Goal: Information Seeking & Learning: Learn about a topic

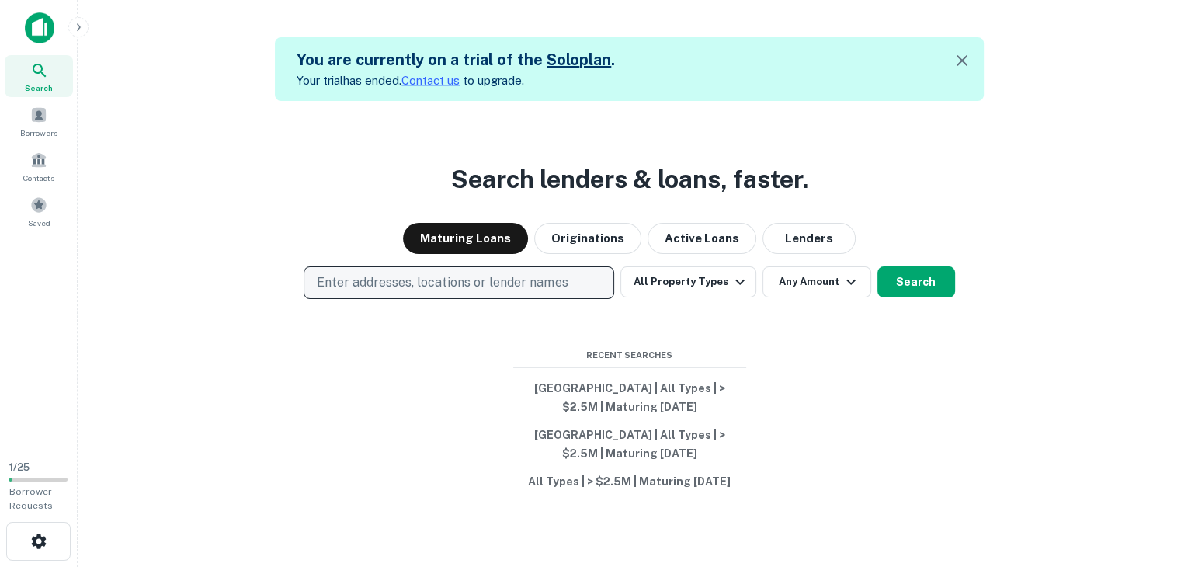
click at [490, 286] on p "Enter addresses, locations or lender names" at bounding box center [442, 282] width 251 height 19
type input "***"
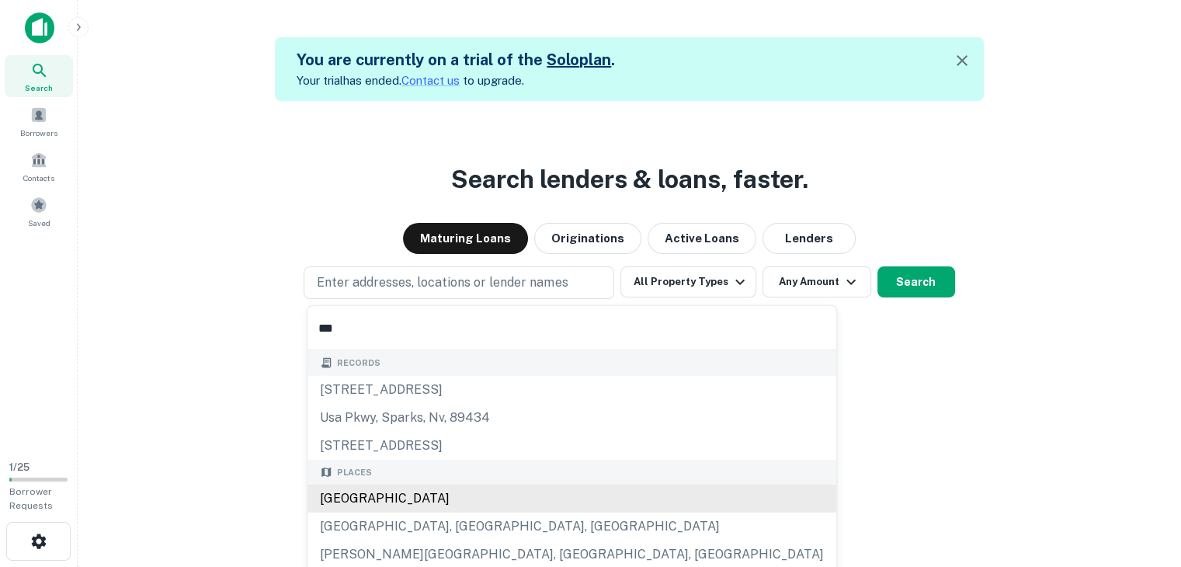
click at [364, 498] on div "[GEOGRAPHIC_DATA]" at bounding box center [571, 498] width 529 height 28
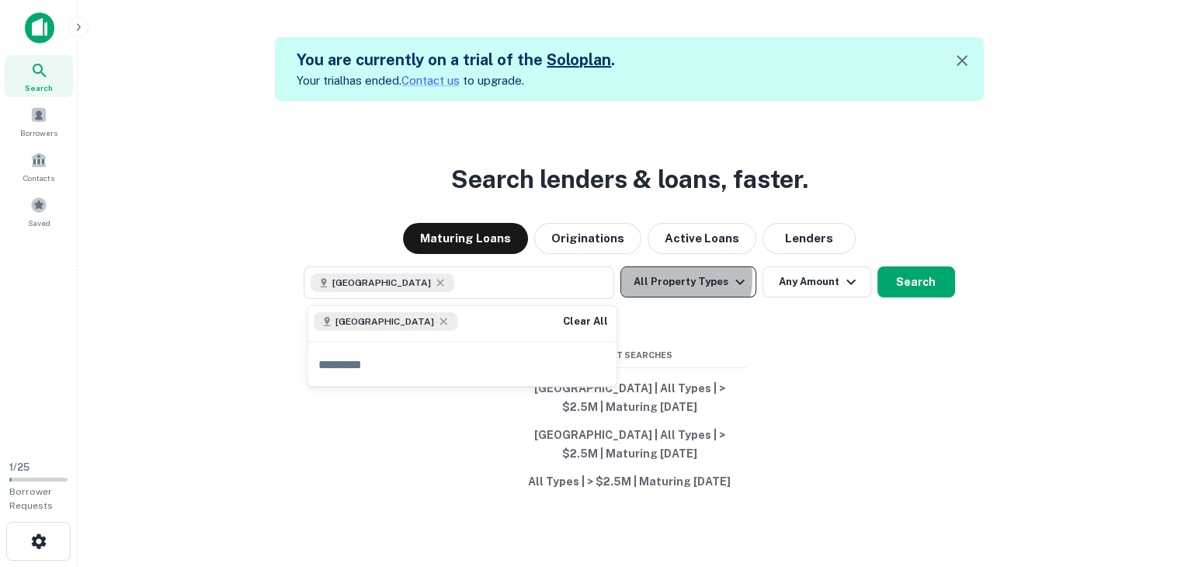
click at [680, 279] on button "All Property Types" at bounding box center [687, 281] width 135 height 31
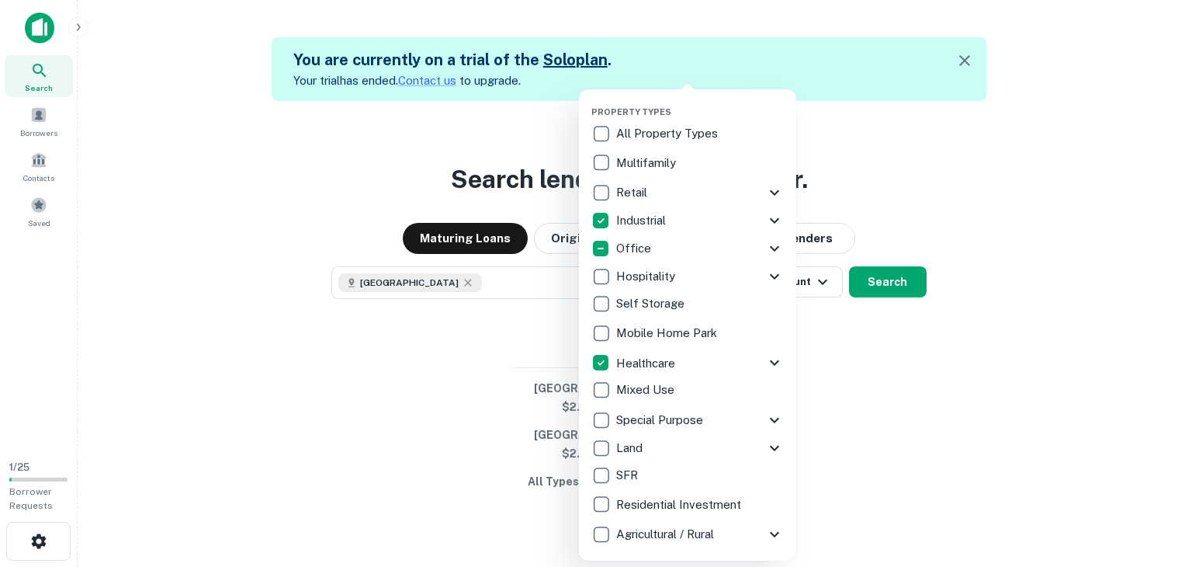
click at [913, 333] on div at bounding box center [596, 283] width 1192 height 567
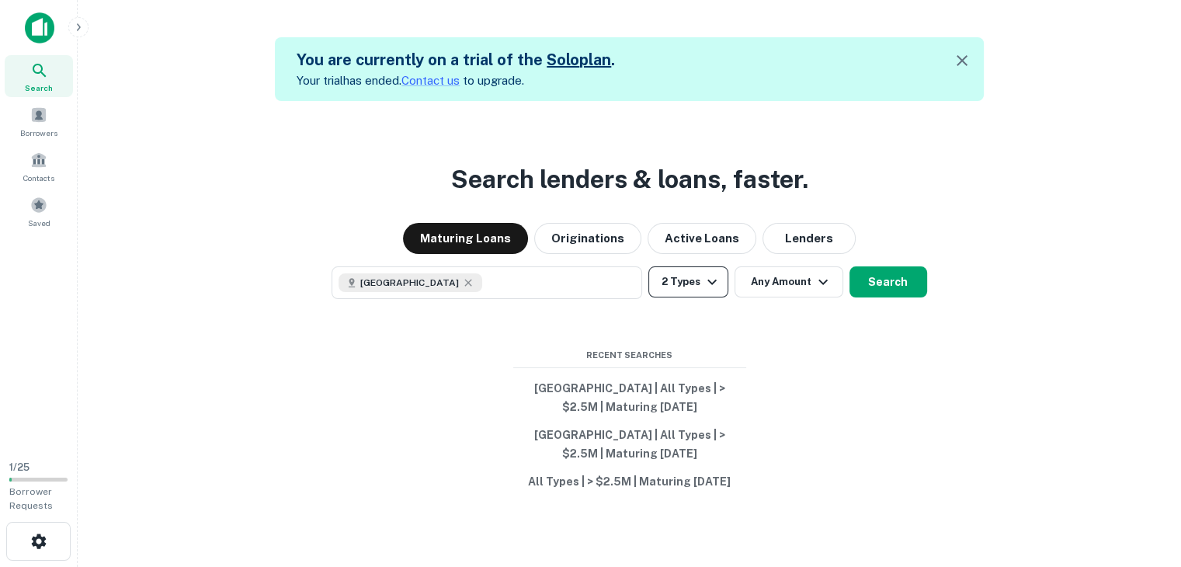
click at [717, 280] on icon "button" at bounding box center [711, 281] width 19 height 19
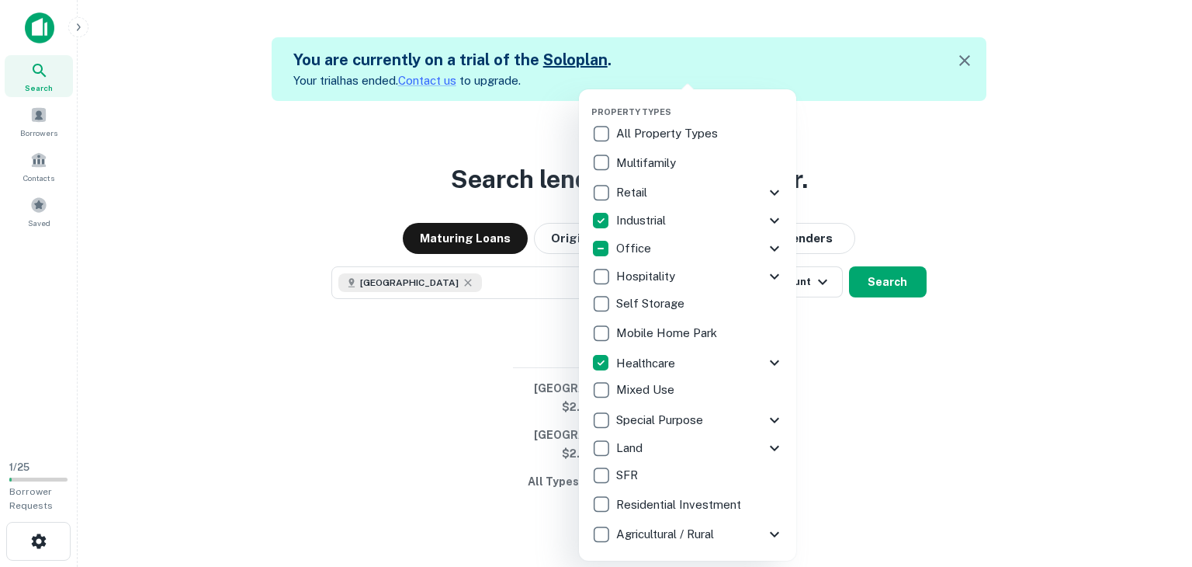
click at [826, 349] on div at bounding box center [596, 283] width 1192 height 567
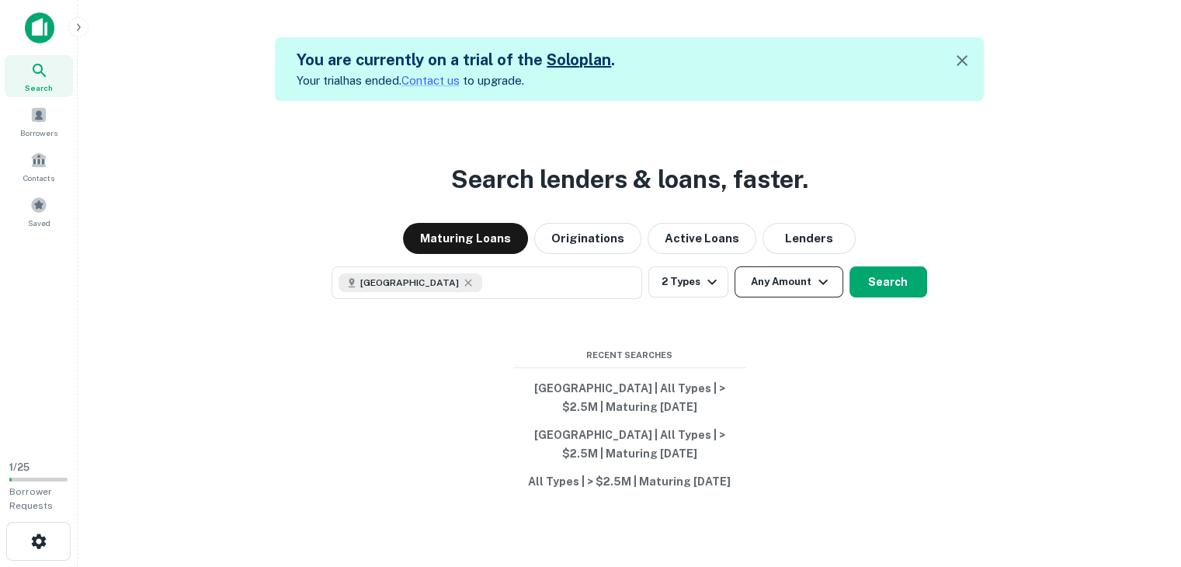
click at [803, 284] on button "Any Amount" at bounding box center [788, 281] width 109 height 31
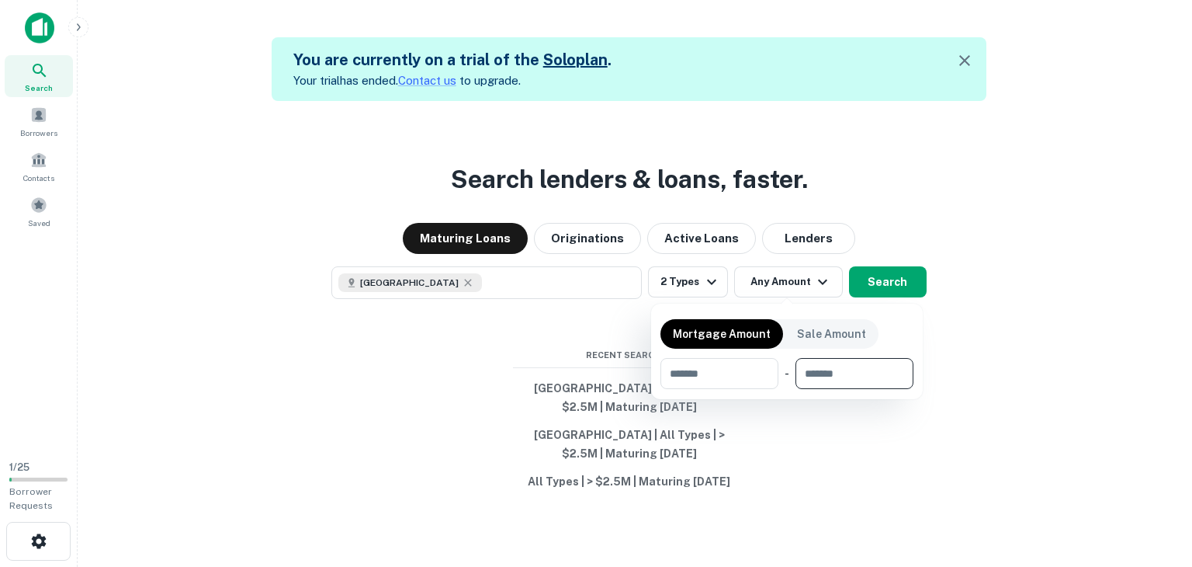
click at [858, 373] on input "number" at bounding box center [849, 373] width 107 height 31
type input "*********"
click at [1035, 345] on div at bounding box center [596, 283] width 1192 height 567
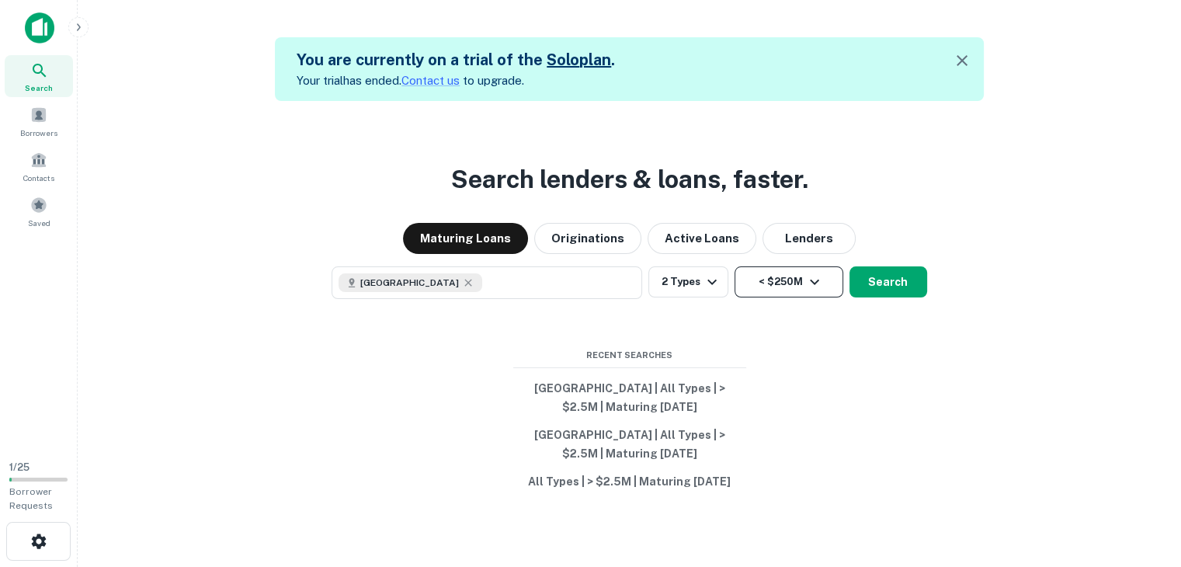
click at [770, 280] on button "< $250M" at bounding box center [788, 281] width 109 height 31
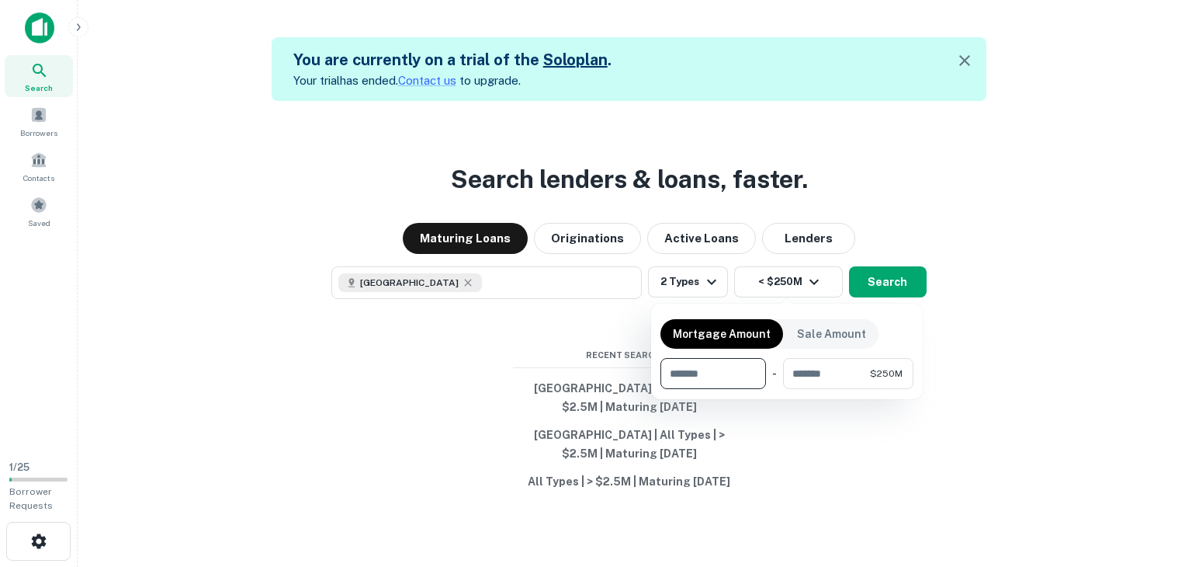
click at [694, 369] on input "number" at bounding box center [708, 373] width 95 height 31
type input "*******"
click at [1007, 373] on div at bounding box center [596, 283] width 1192 height 567
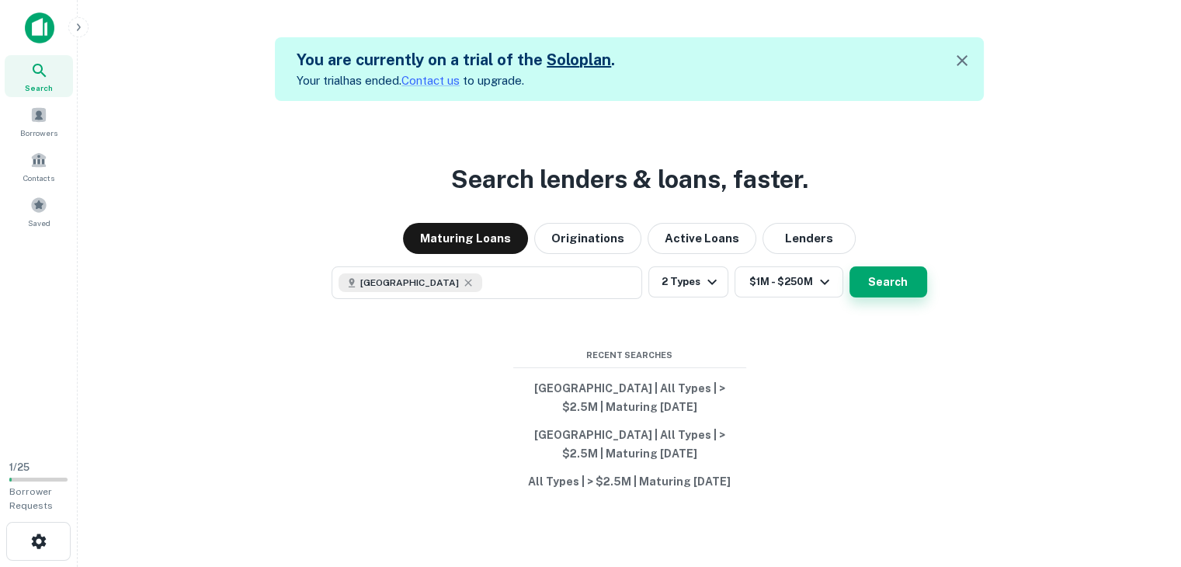
click at [869, 283] on button "Search" at bounding box center [888, 281] width 78 height 31
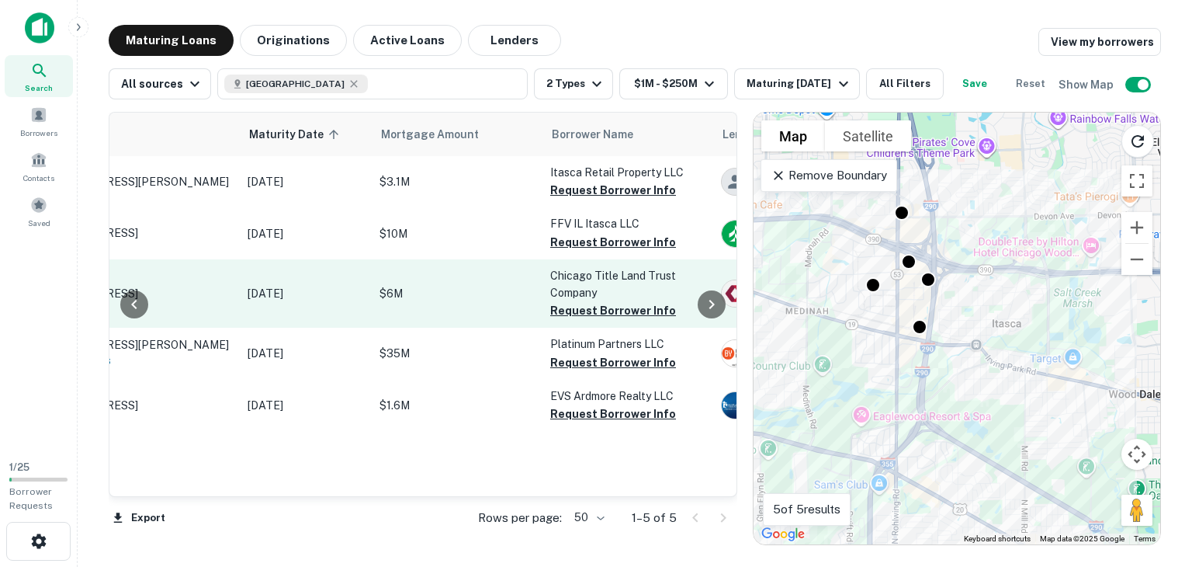
scroll to position [0, 136]
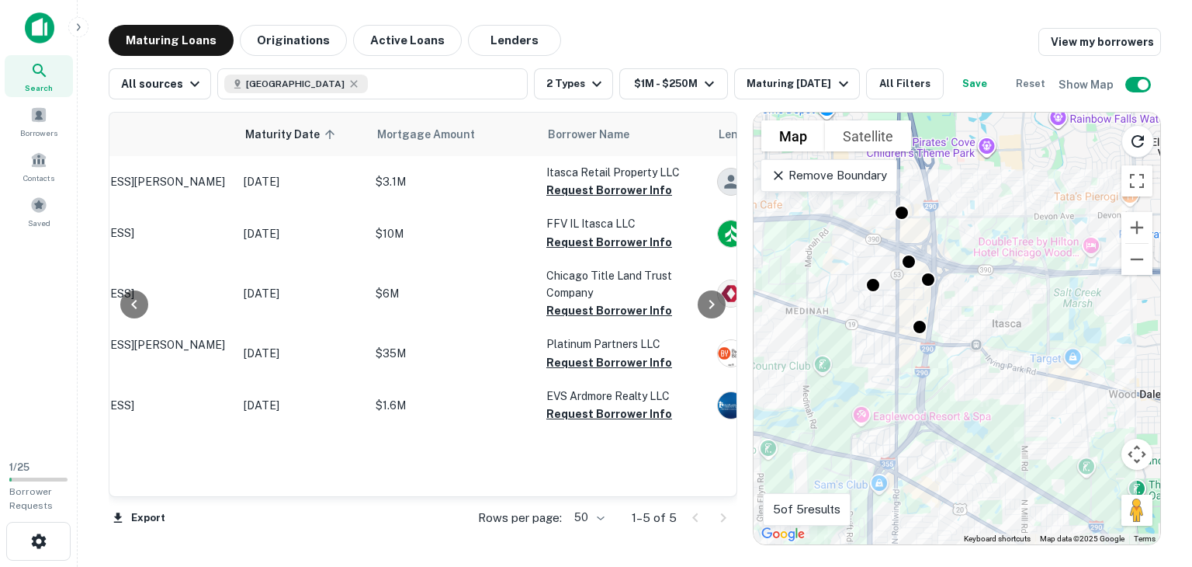
click at [599, 521] on body "Search Borrowers Contacts Saved 1 / 25 Borrower Requests Maturing Loans Origina…" at bounding box center [596, 283] width 1192 height 567
click at [585, 535] on li "100" at bounding box center [589, 534] width 45 height 28
click at [432, 130] on span "Mortgage Amount" at bounding box center [458, 134] width 118 height 19
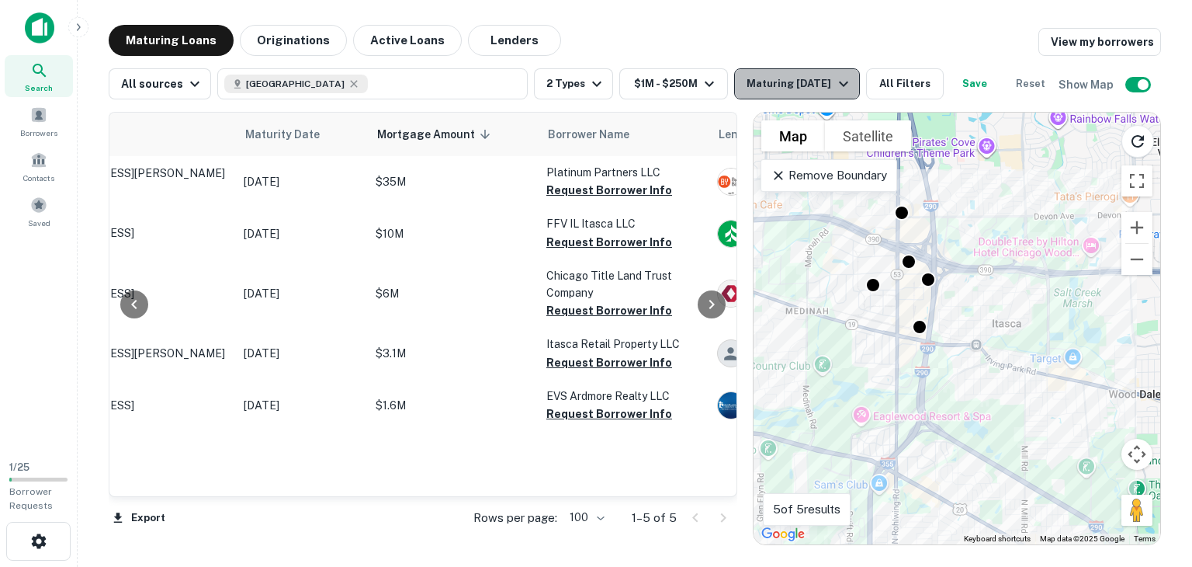
click at [845, 91] on icon "button" at bounding box center [843, 84] width 19 height 19
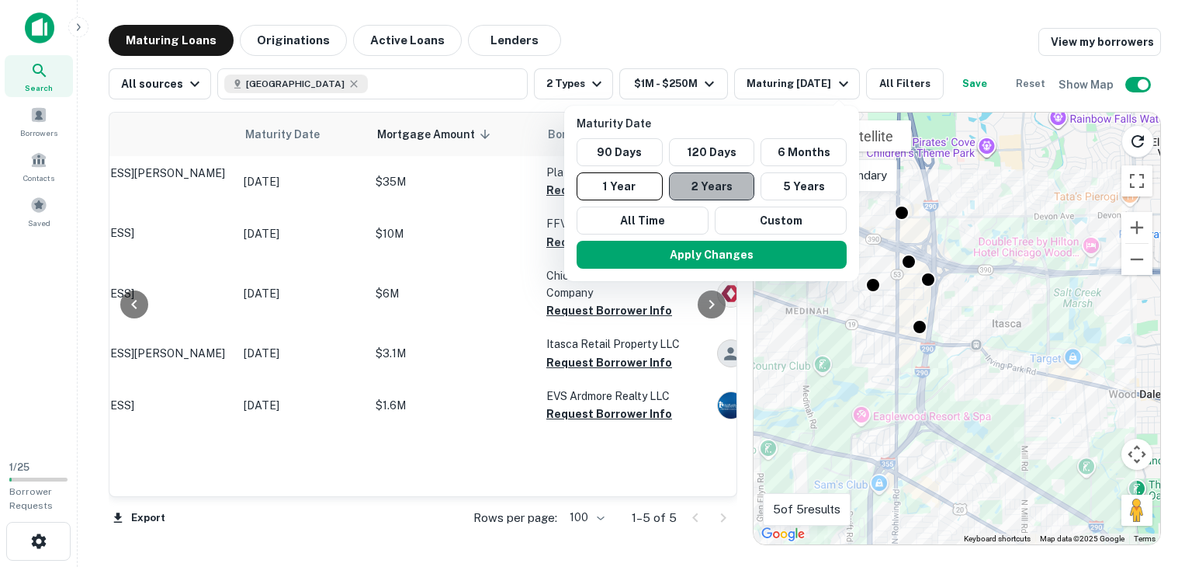
click at [720, 189] on button "2 Years" at bounding box center [712, 186] width 86 height 28
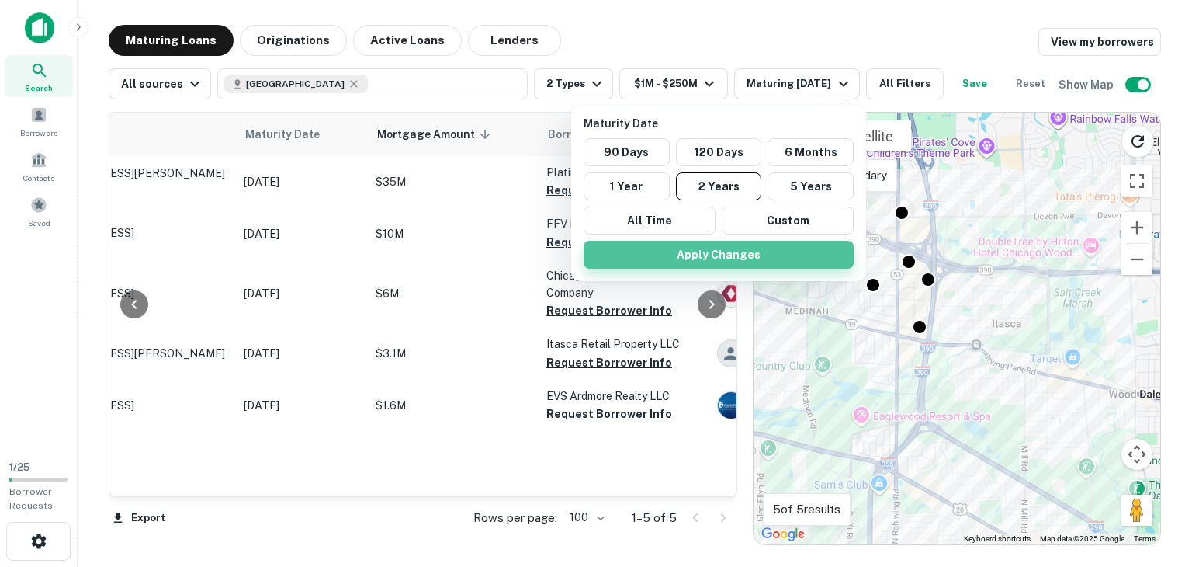
click at [720, 255] on button "Apply Changes" at bounding box center [719, 255] width 270 height 28
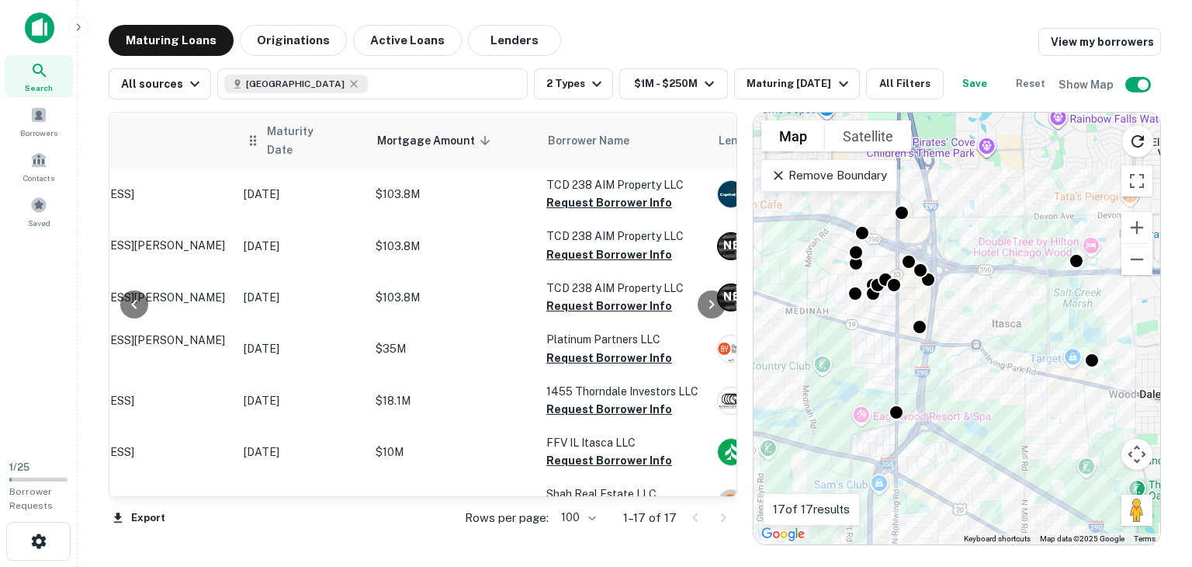
scroll to position [0, 136]
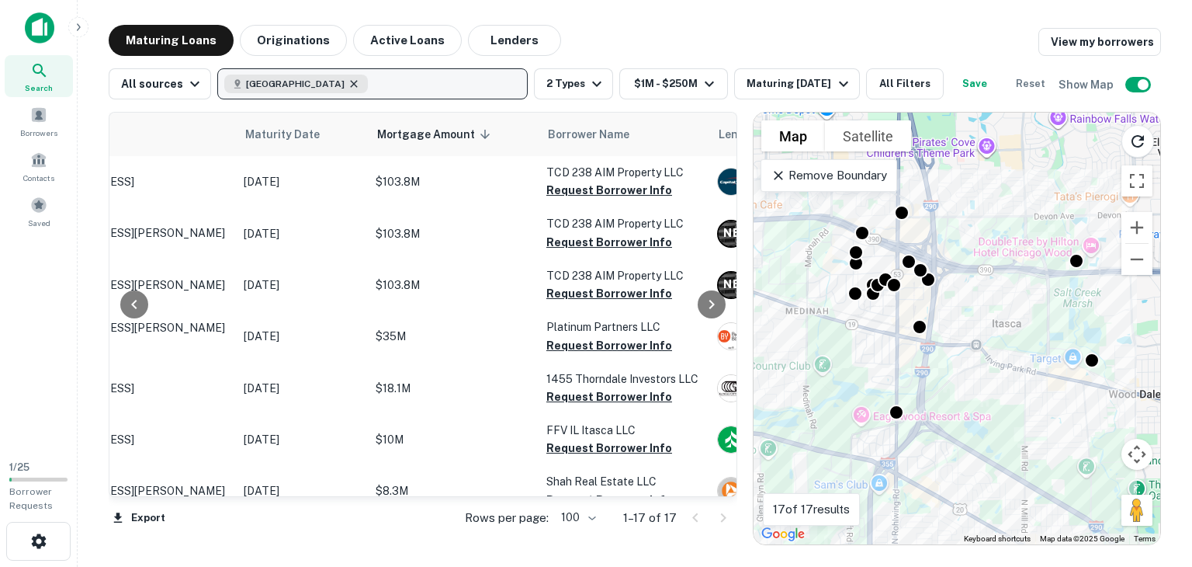
click at [348, 82] on icon "button" at bounding box center [354, 84] width 12 height 12
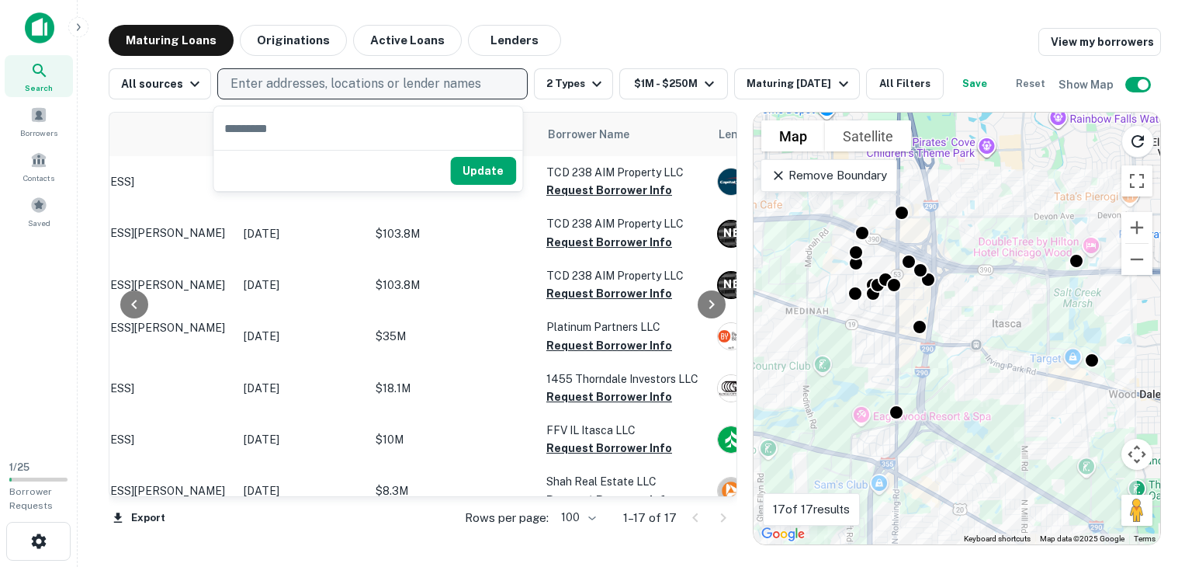
click at [618, 36] on div "Maturing Loans Originations Active Loans Lenders View my borrowers" at bounding box center [635, 40] width 1053 height 31
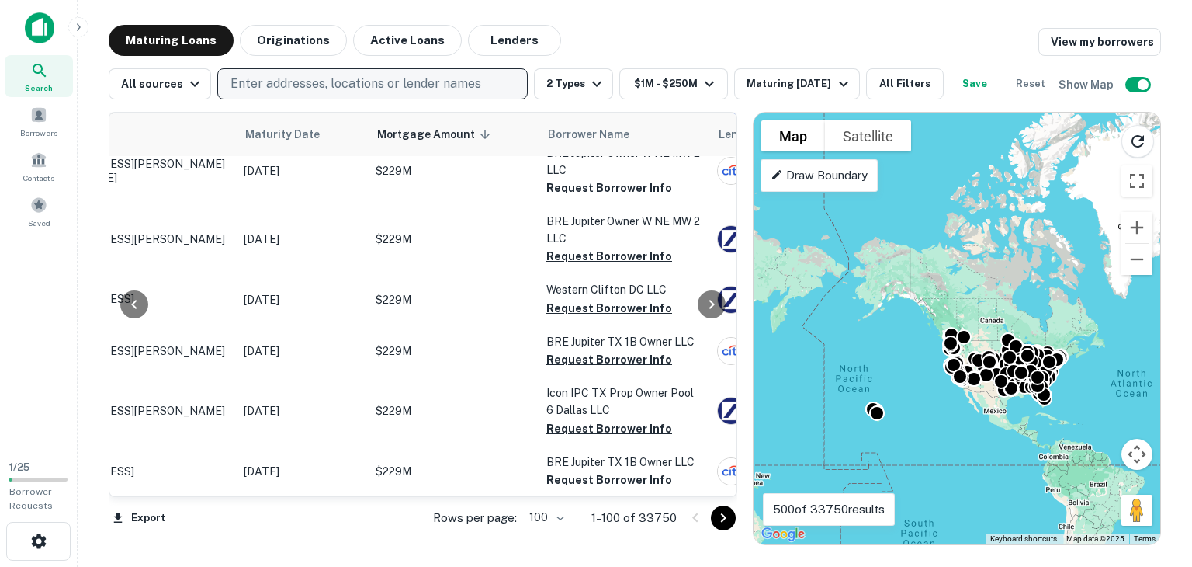
scroll to position [4589, 136]
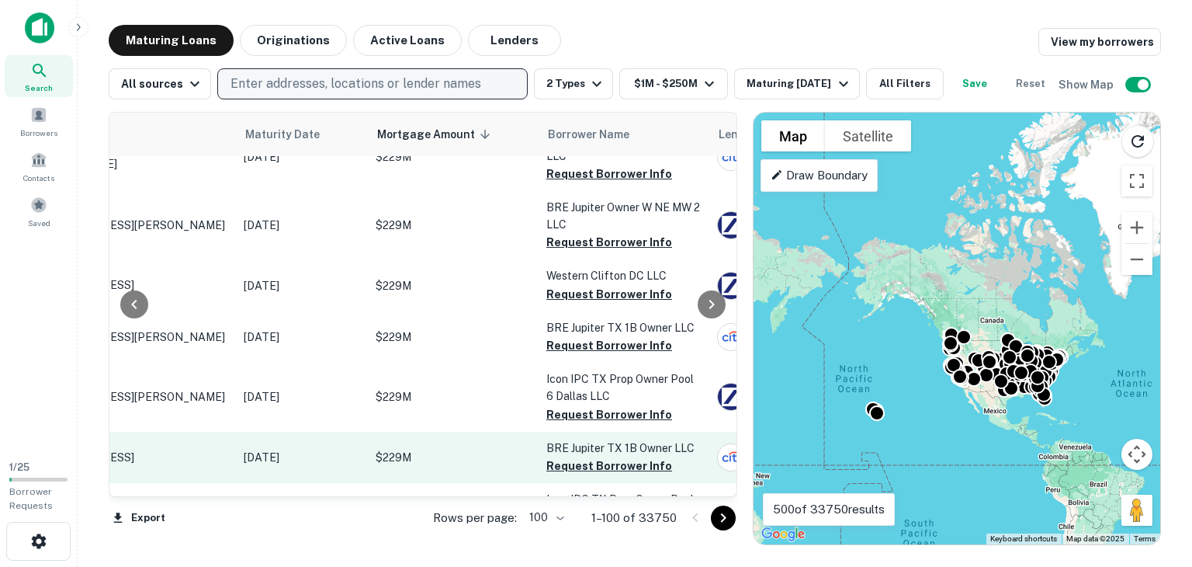
click at [474, 432] on td "$229M" at bounding box center [453, 457] width 171 height 51
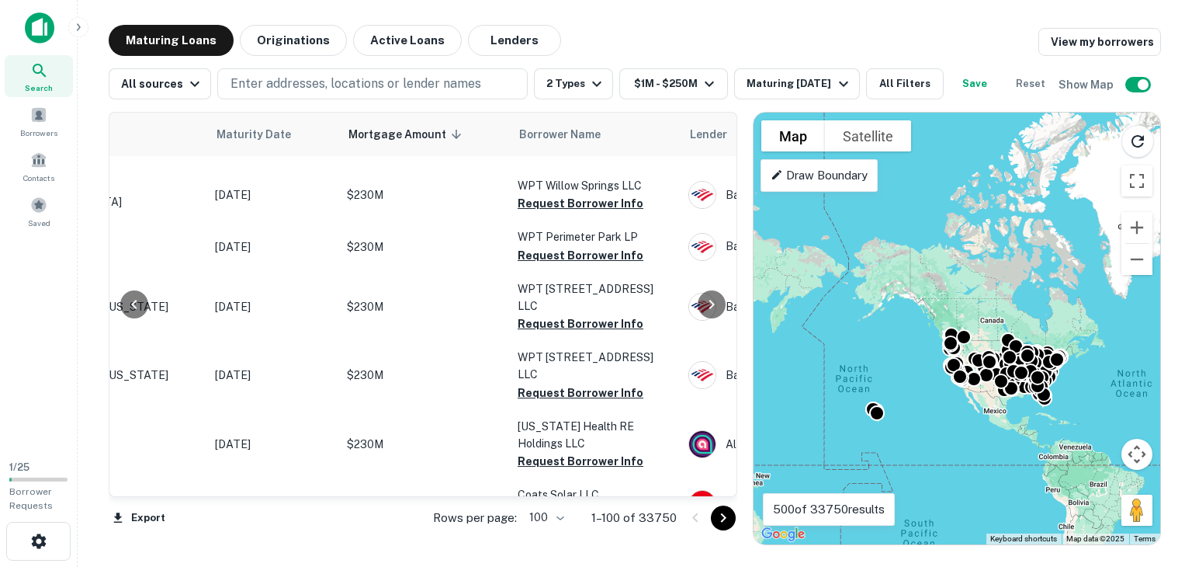
scroll to position [4133, 165]
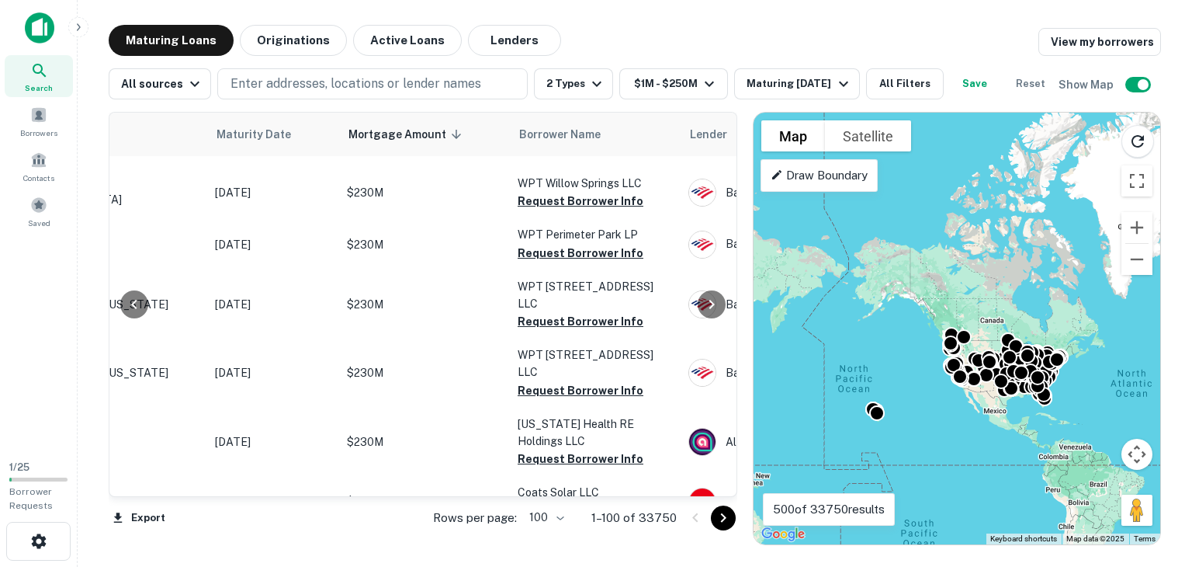
click at [588, 484] on p "Coats Solar LLC" at bounding box center [595, 492] width 155 height 17
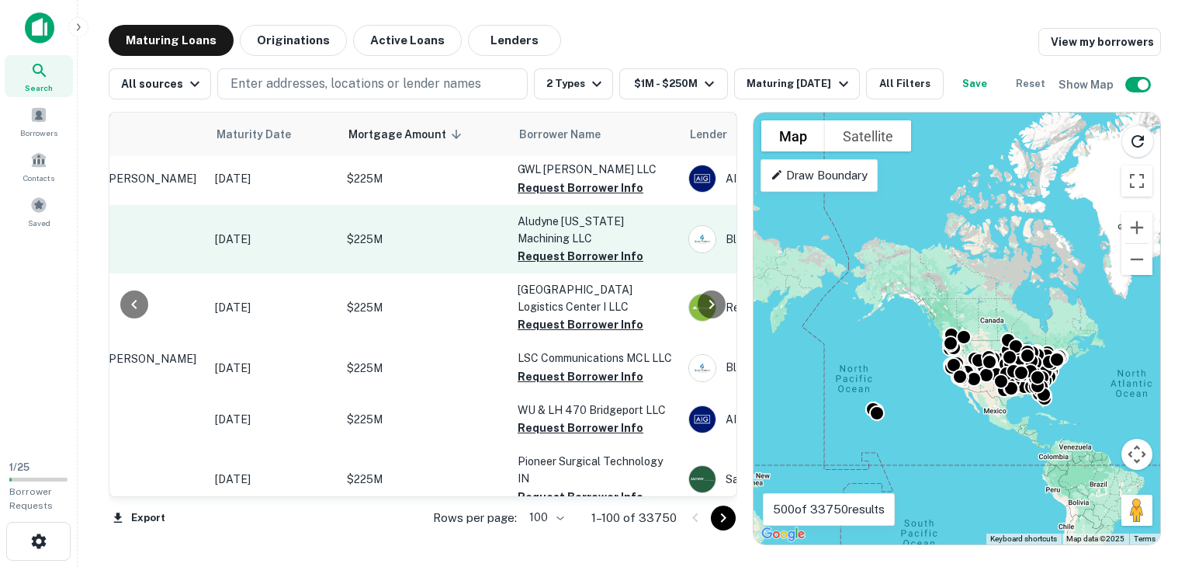
scroll to position [5588, 165]
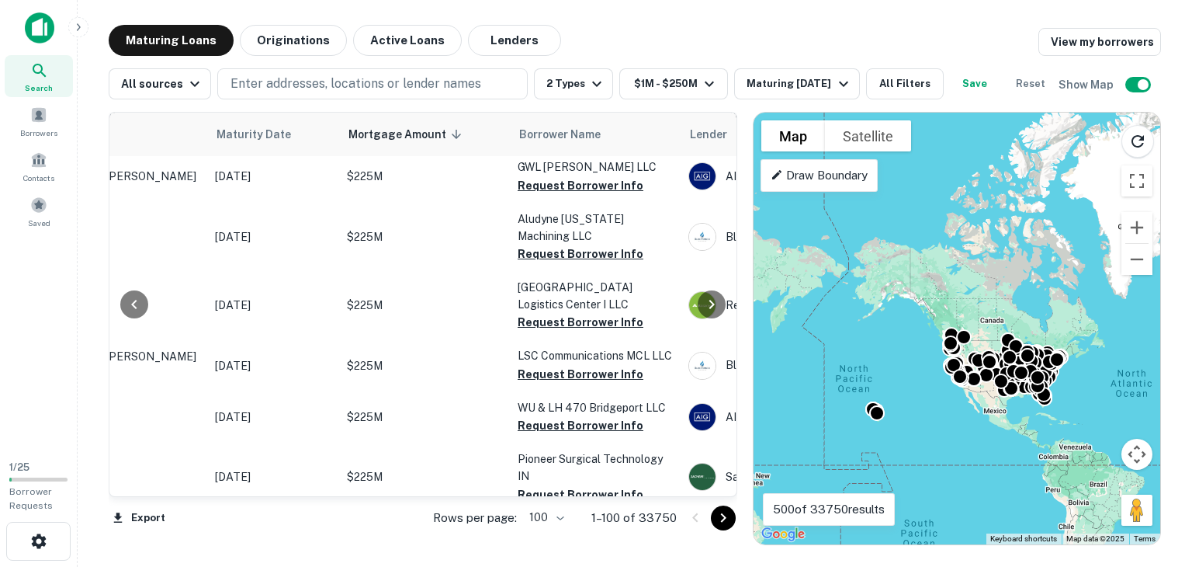
click at [727, 520] on icon "Go to next page" at bounding box center [723, 517] width 19 height 19
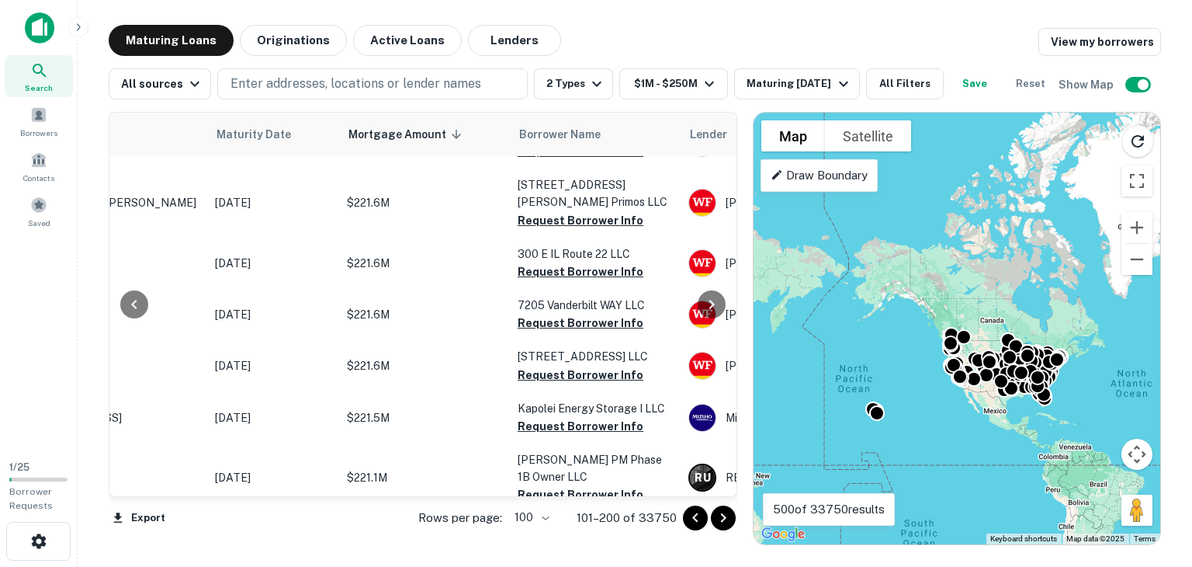
scroll to position [641, 165]
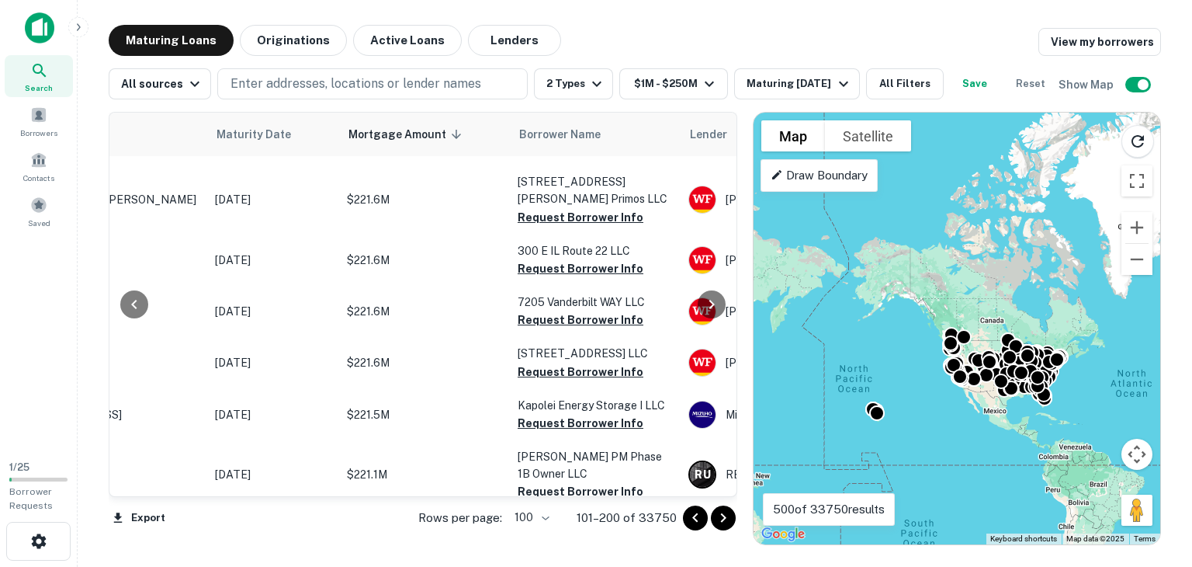
click at [727, 517] on icon "Go to next page" at bounding box center [723, 517] width 19 height 19
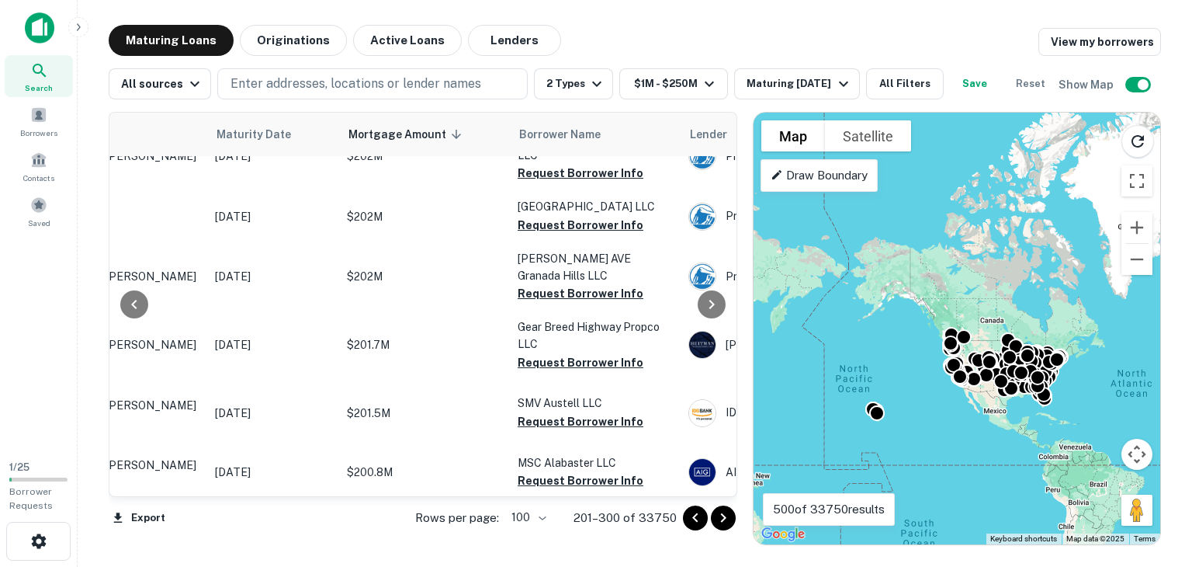
scroll to position [37, 165]
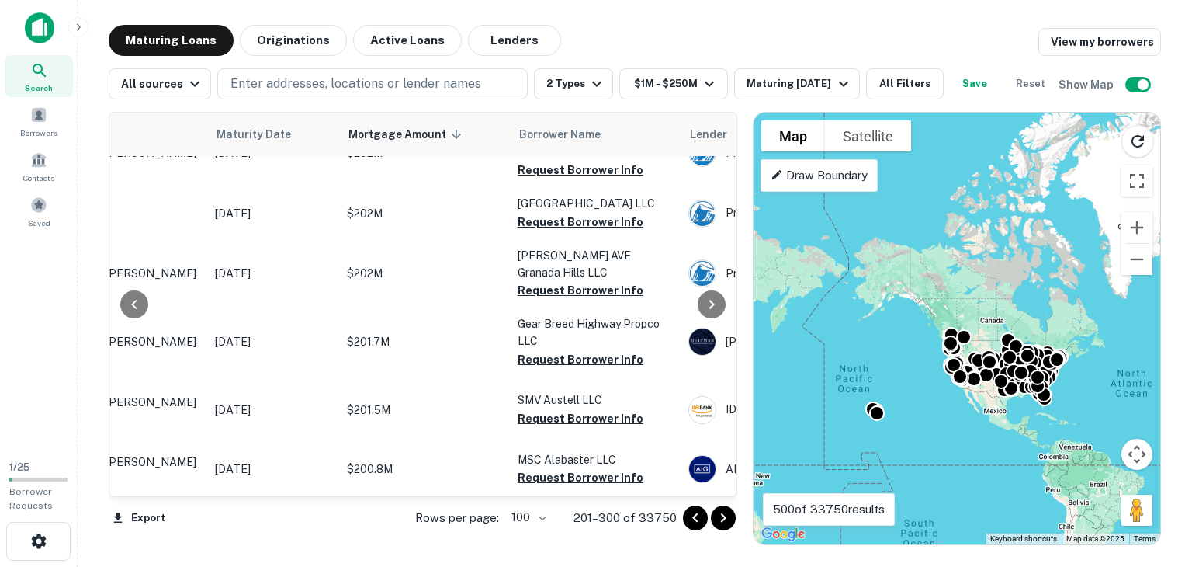
click at [698, 518] on icon "Go to previous page" at bounding box center [695, 517] width 19 height 19
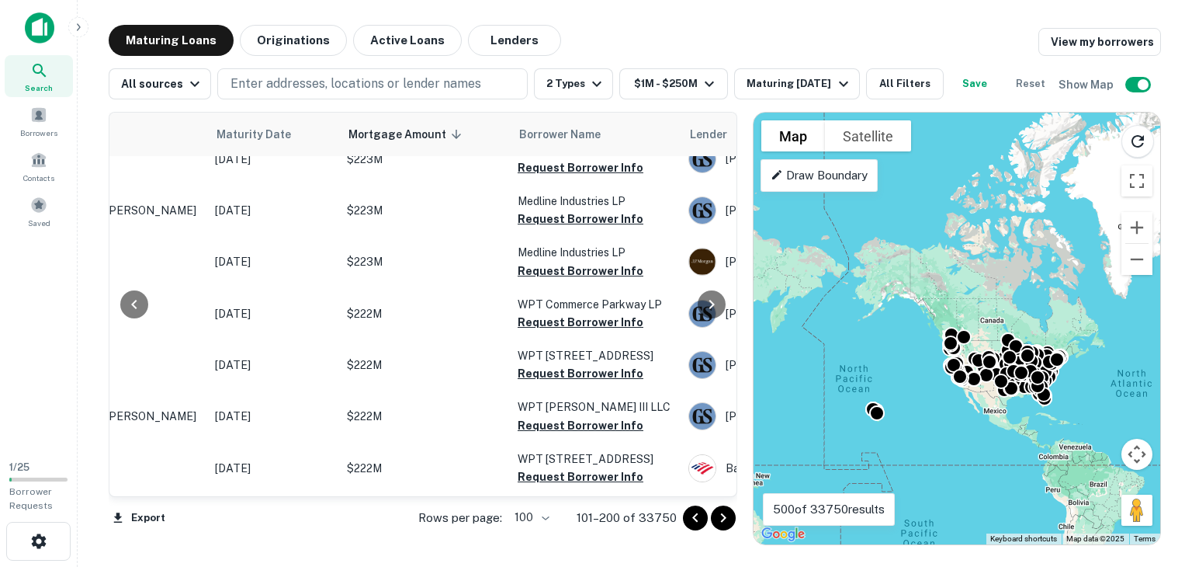
scroll to position [158, 165]
click at [731, 520] on icon "Go to next page" at bounding box center [723, 517] width 19 height 19
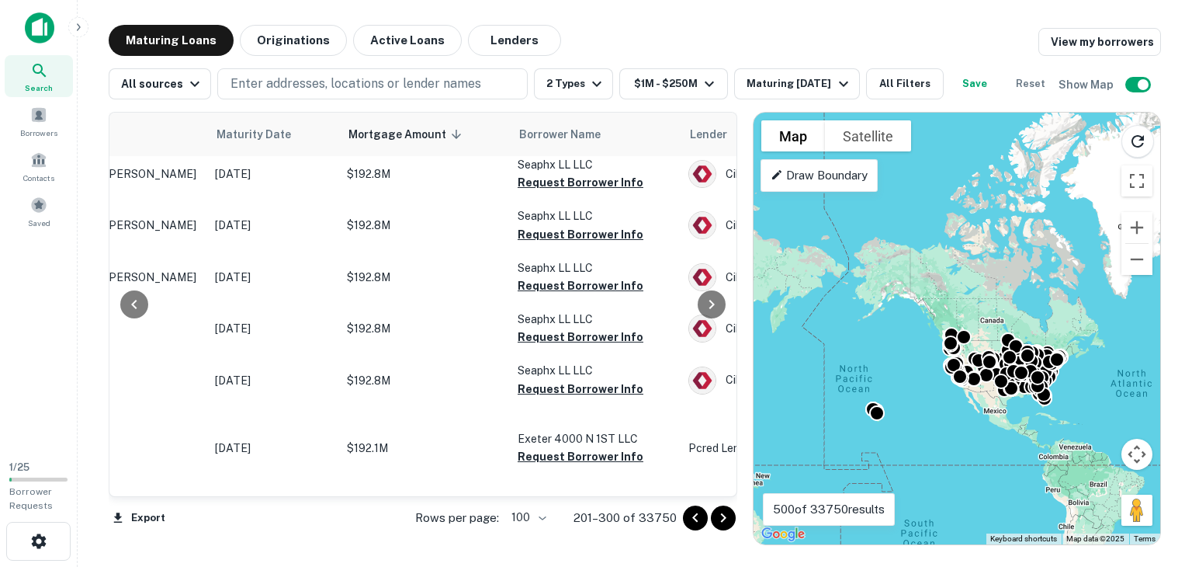
scroll to position [5439, 165]
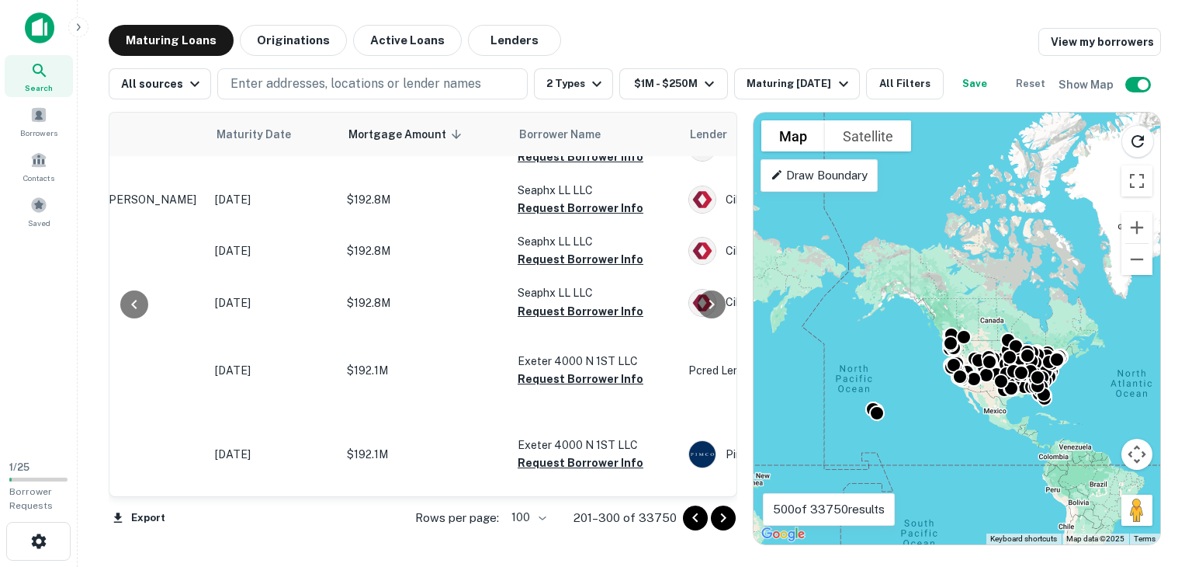
click at [725, 516] on icon "Go to next page" at bounding box center [722, 517] width 5 height 9
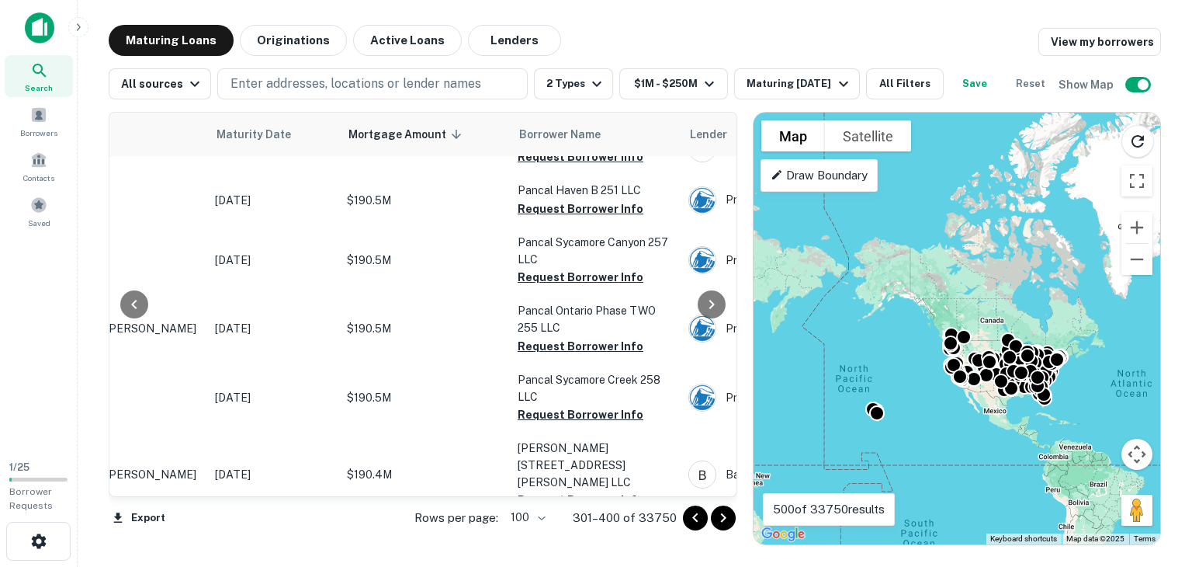
scroll to position [0, 165]
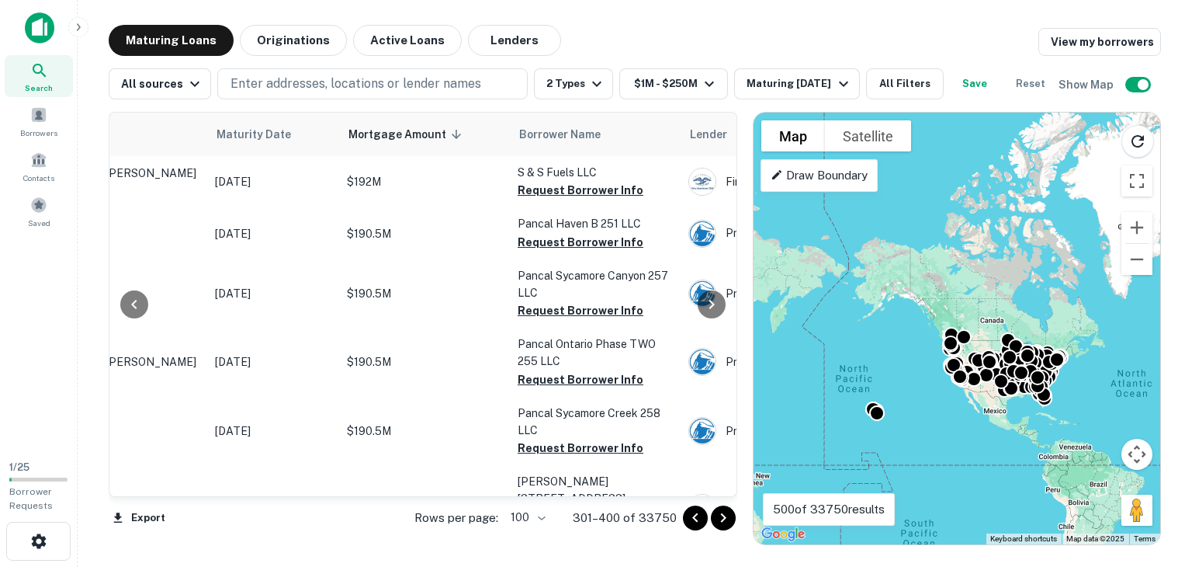
click at [725, 519] on icon "Go to next page" at bounding box center [723, 517] width 19 height 19
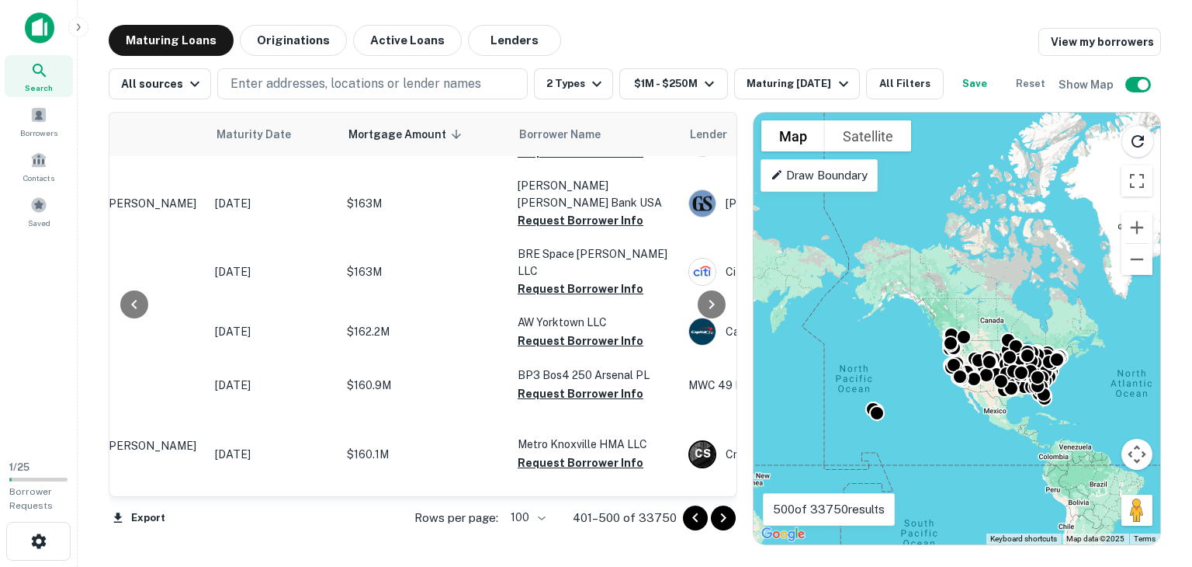
scroll to position [5520, 165]
click at [720, 519] on icon "Go to next page" at bounding box center [723, 517] width 19 height 19
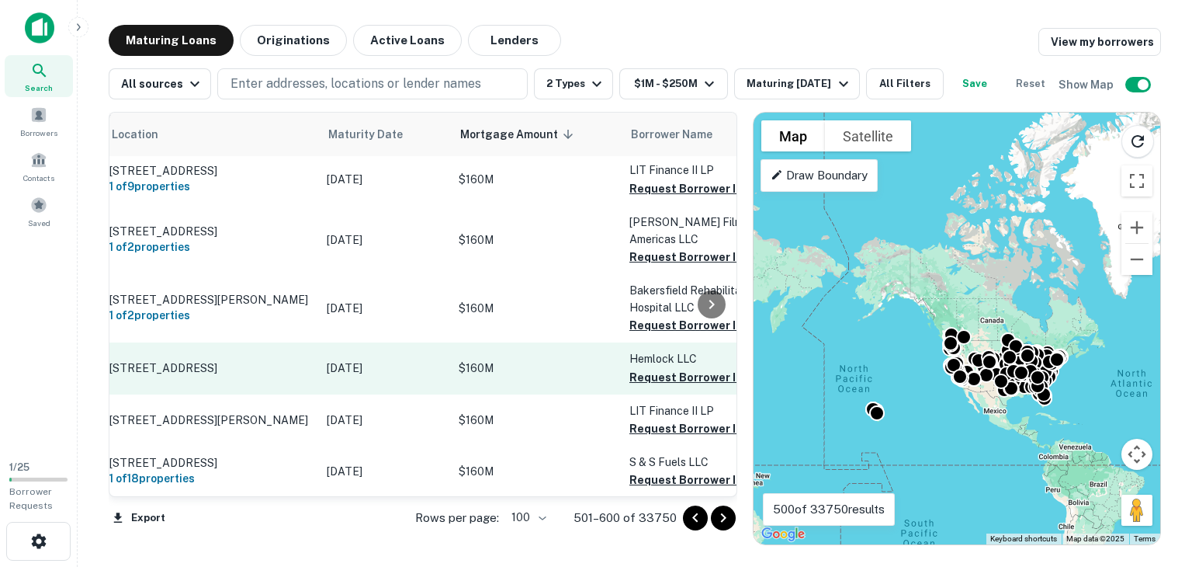
scroll to position [148, 0]
